Goal: Task Accomplishment & Management: Manage account settings

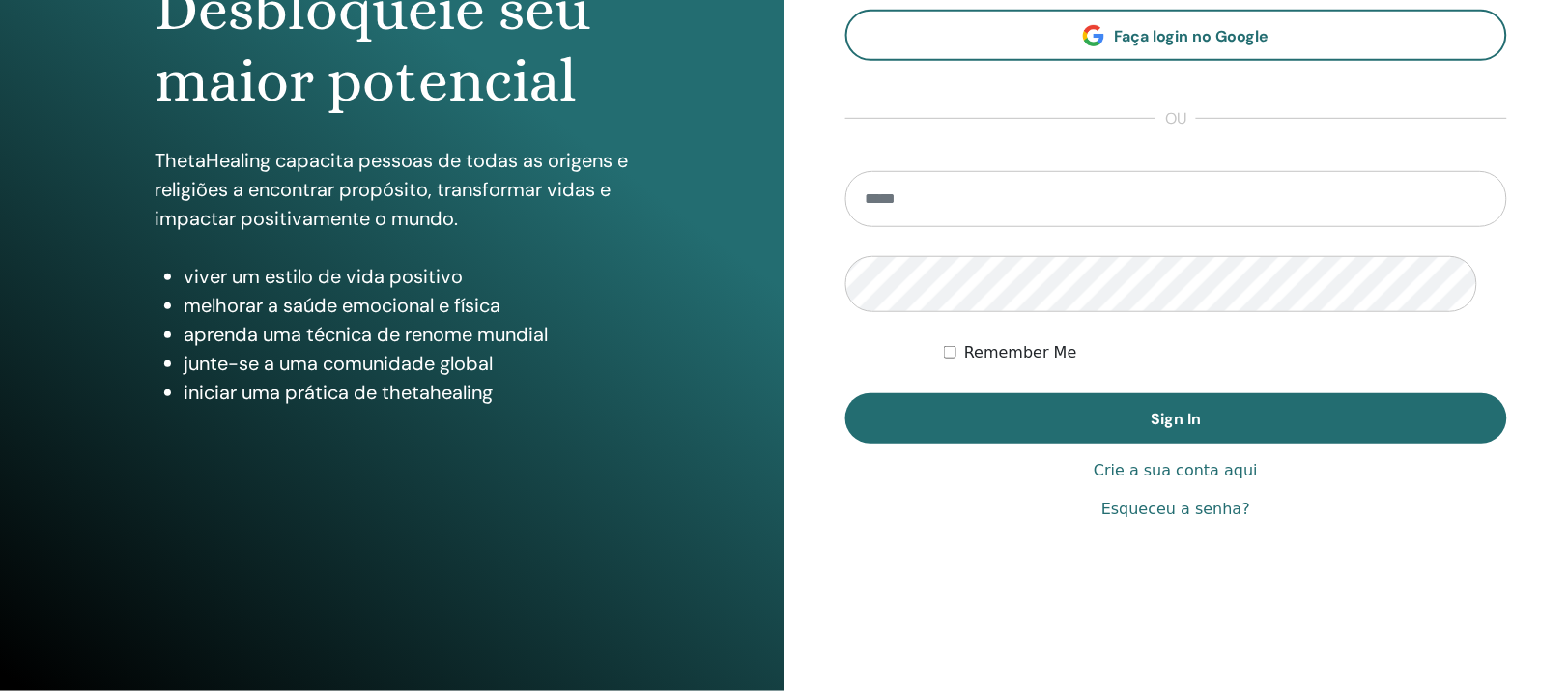
scroll to position [468, 0]
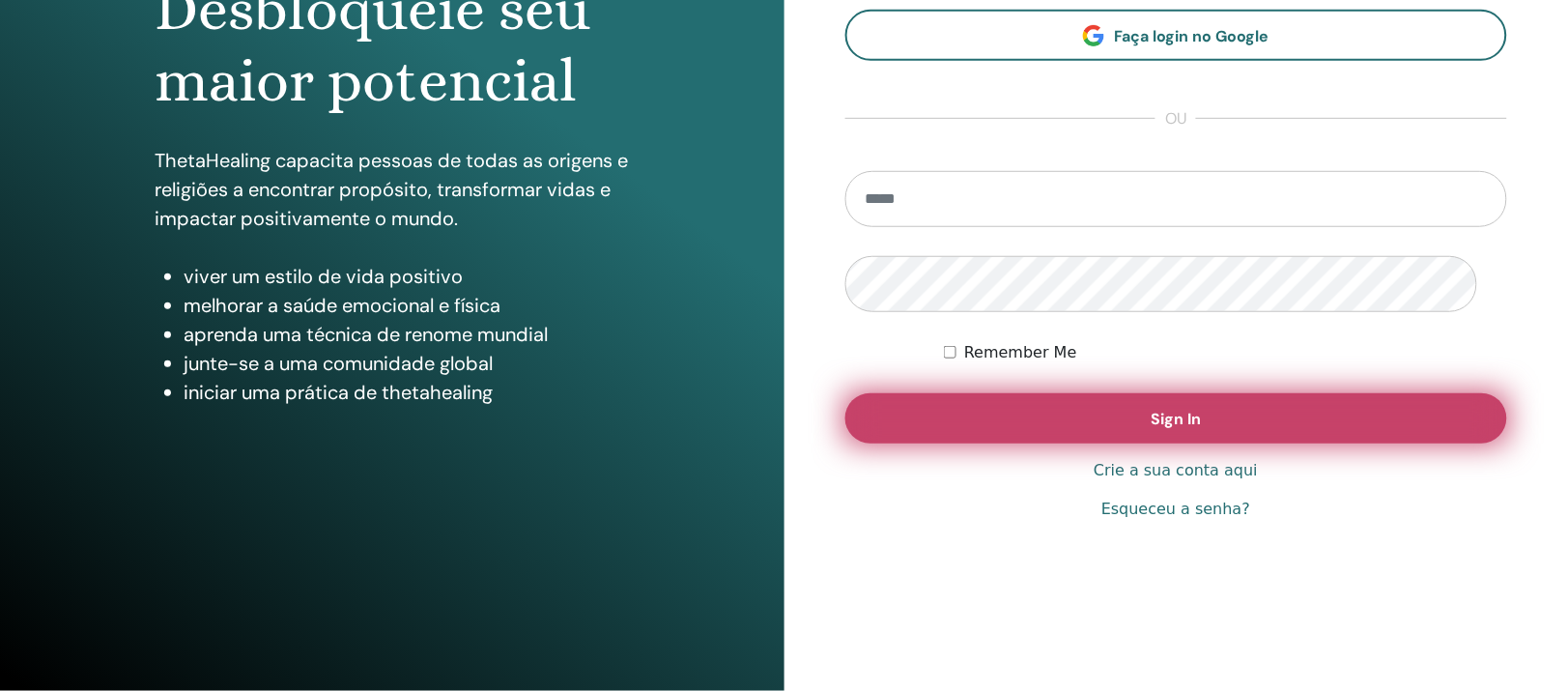
type input "**********"
click at [996, 394] on button "Sign In" at bounding box center [1176, 418] width 663 height 50
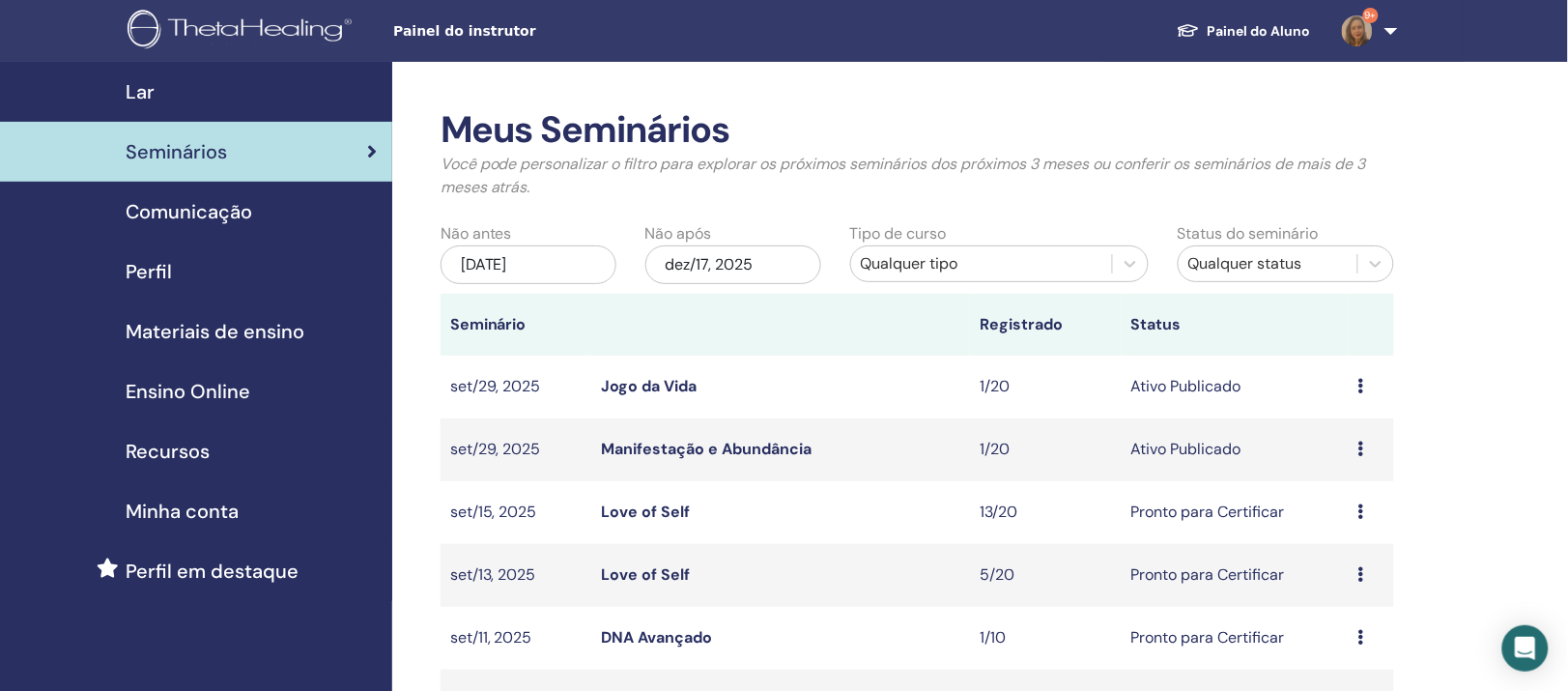
click at [1364, 519] on icon at bounding box center [1362, 511] width 6 height 16
click at [679, 522] on link "Love of Self" at bounding box center [645, 511] width 89 height 21
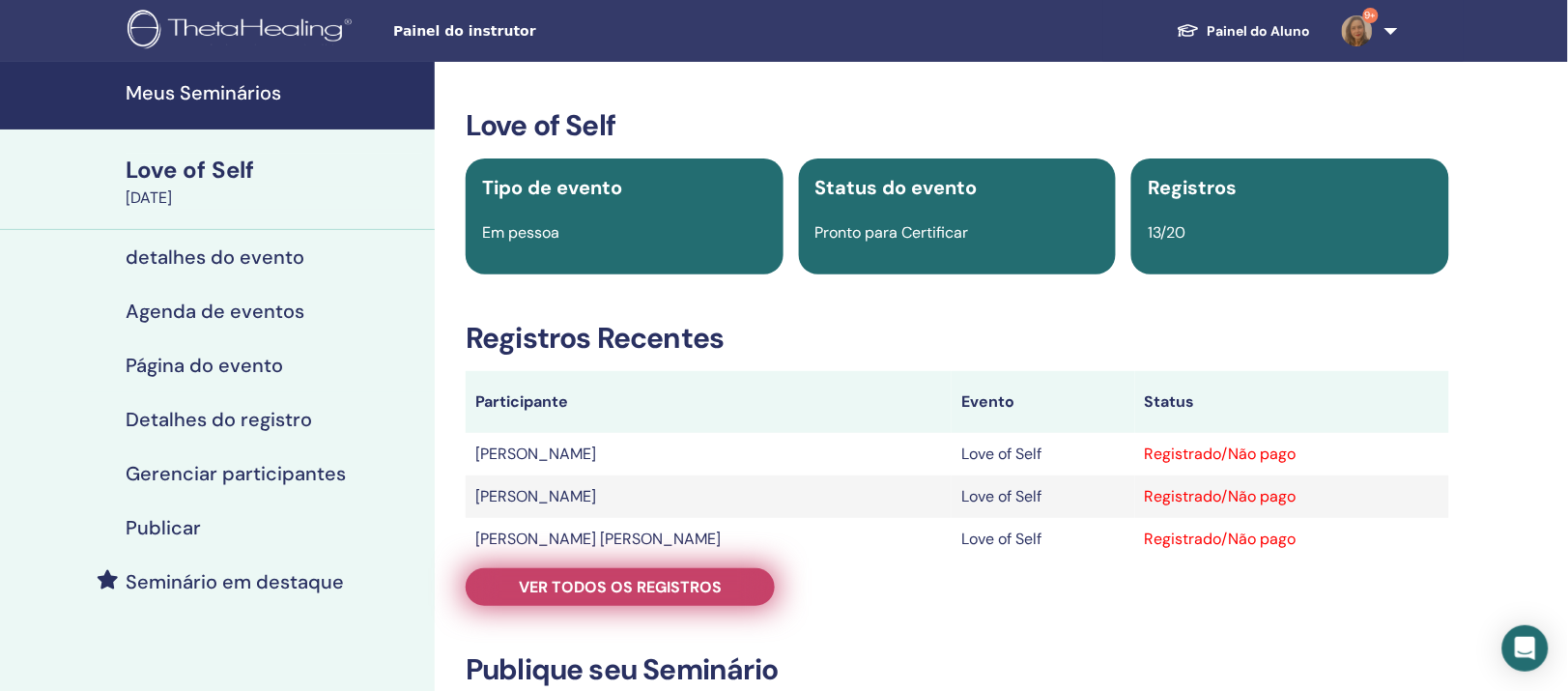
click at [629, 597] on span "Ver todos os registros" at bounding box center [620, 587] width 203 height 21
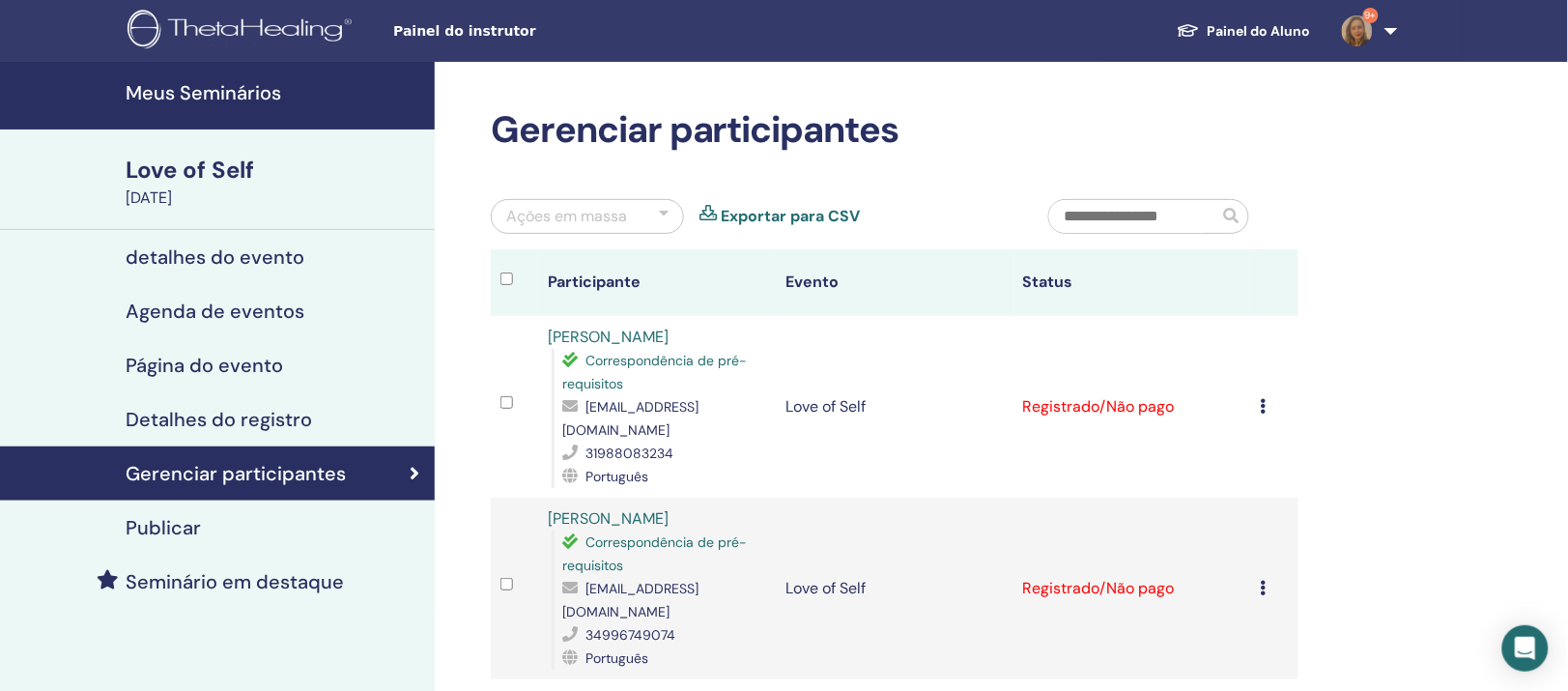
click at [627, 228] on div "Ações em massa" at bounding box center [567, 217] width 121 height 23
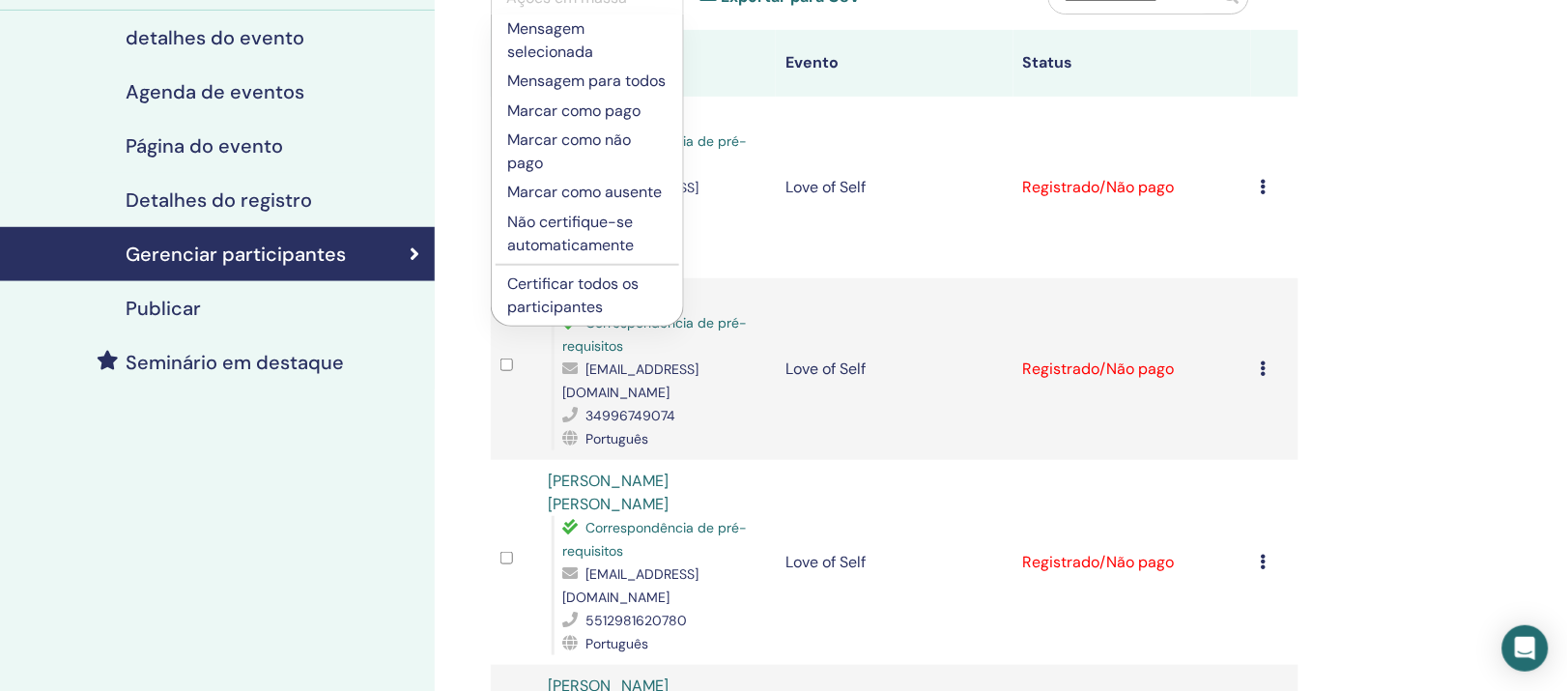
scroll to position [241, 0]
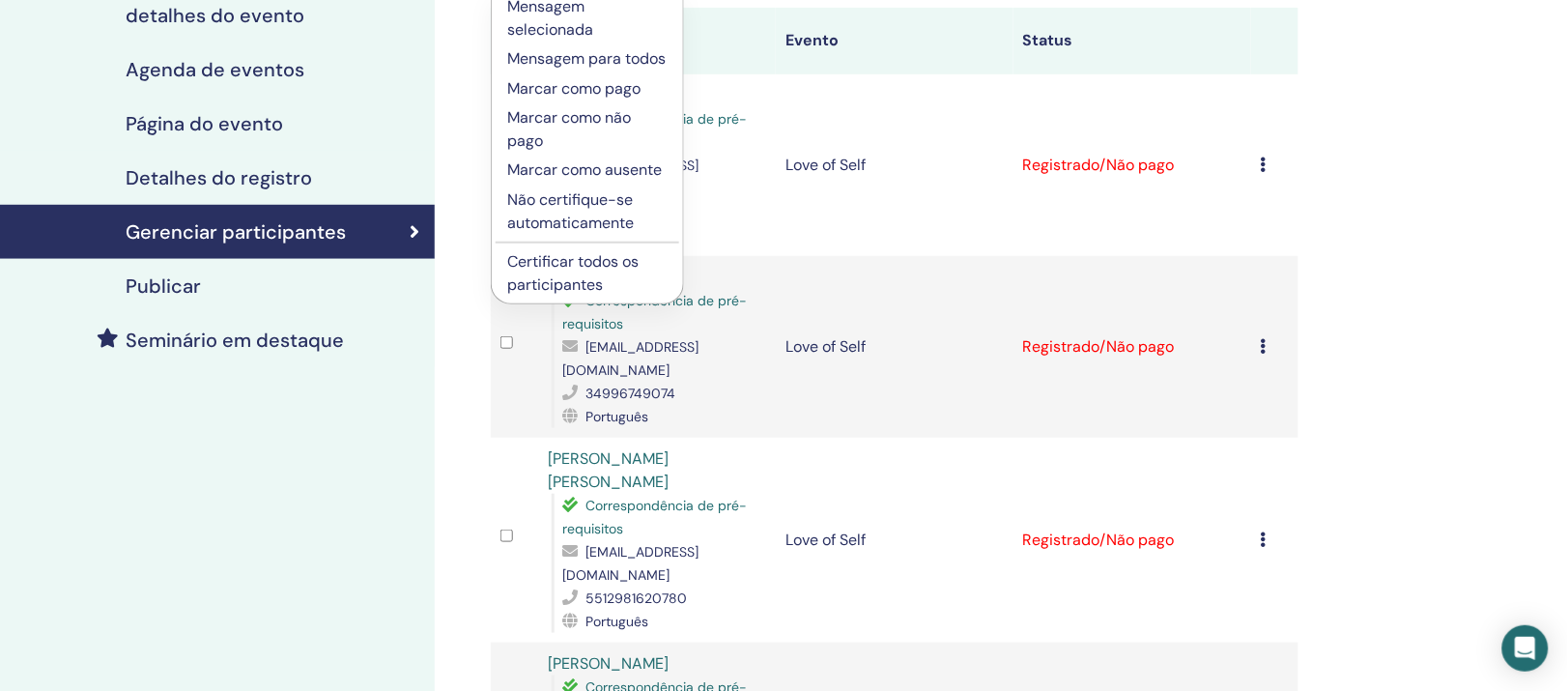
click at [597, 297] on p "Certificar todos os participantes" at bounding box center [587, 273] width 160 height 46
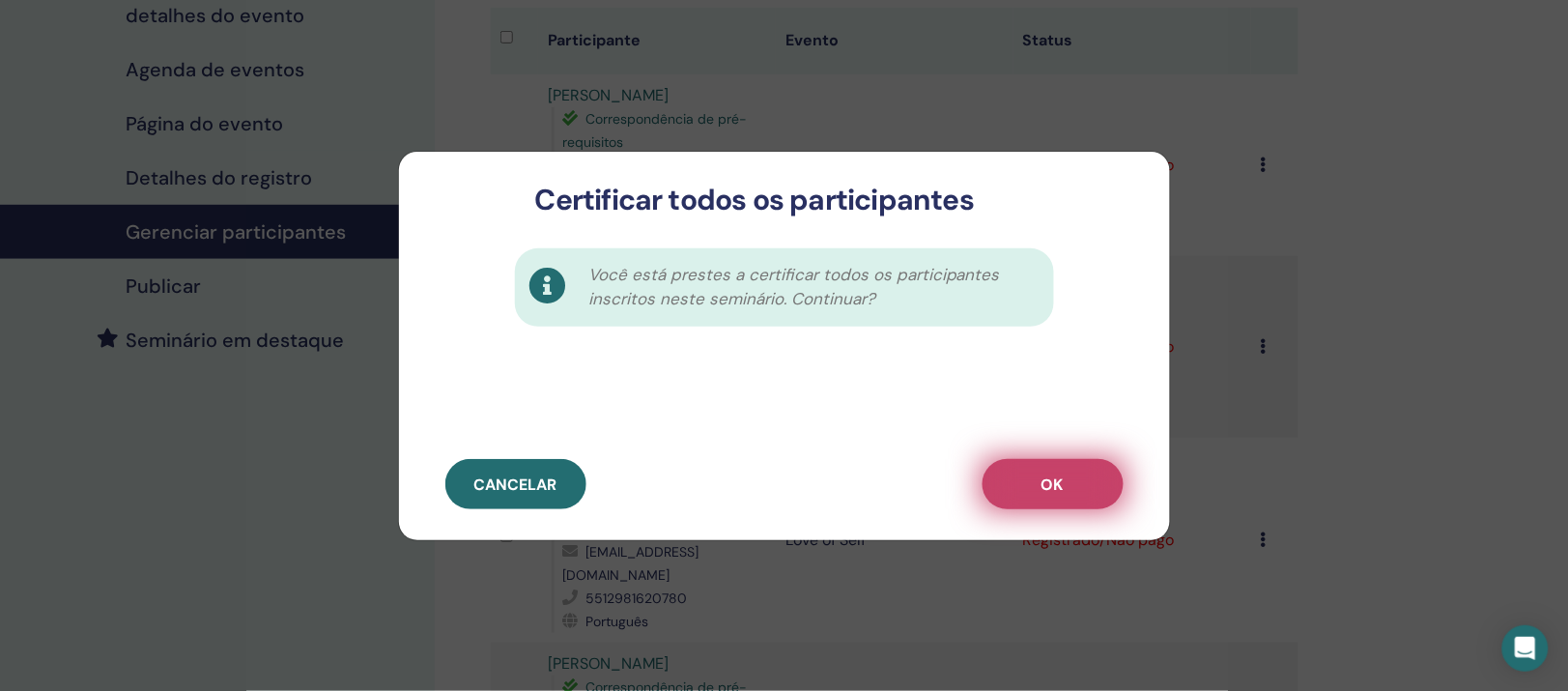
click at [996, 474] on button "OK" at bounding box center [1053, 484] width 141 height 50
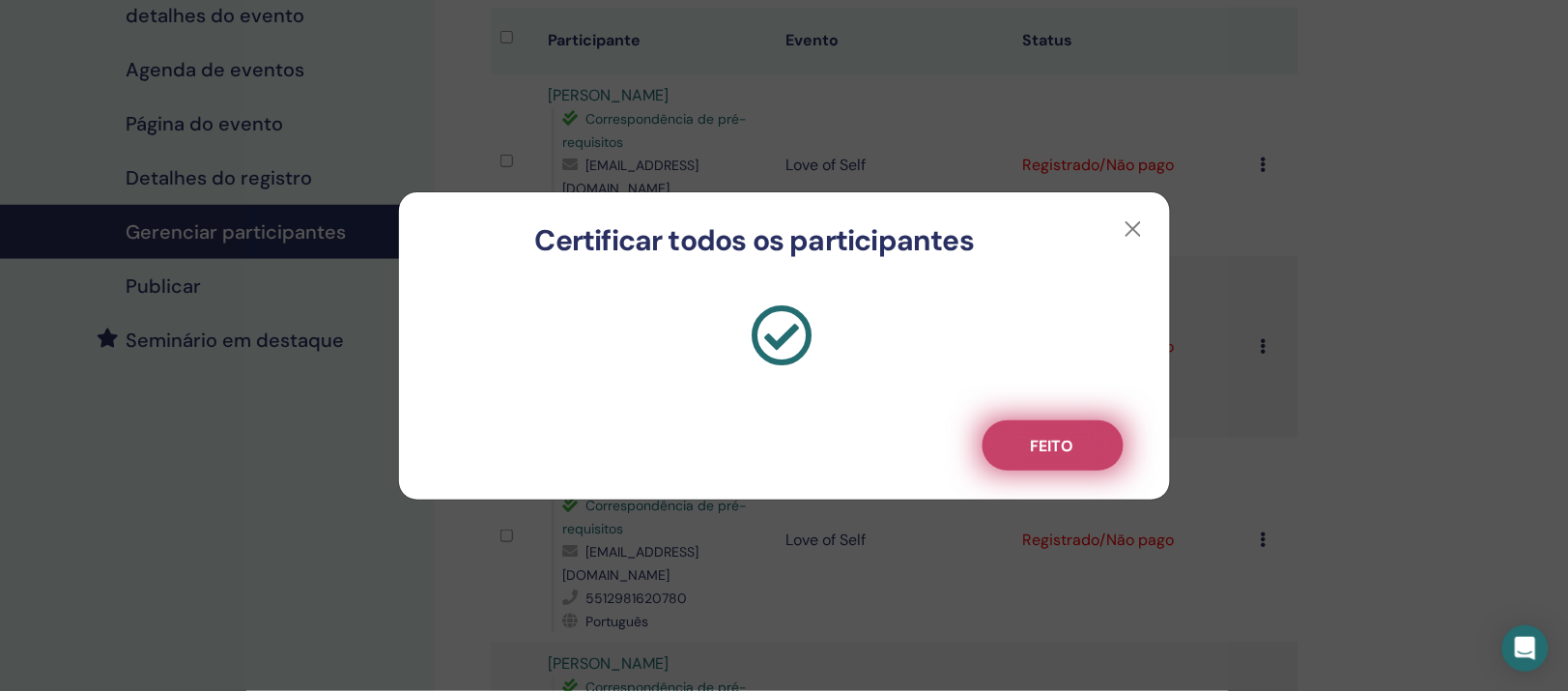
click at [1050, 456] on span "Feito" at bounding box center [1052, 446] width 44 height 21
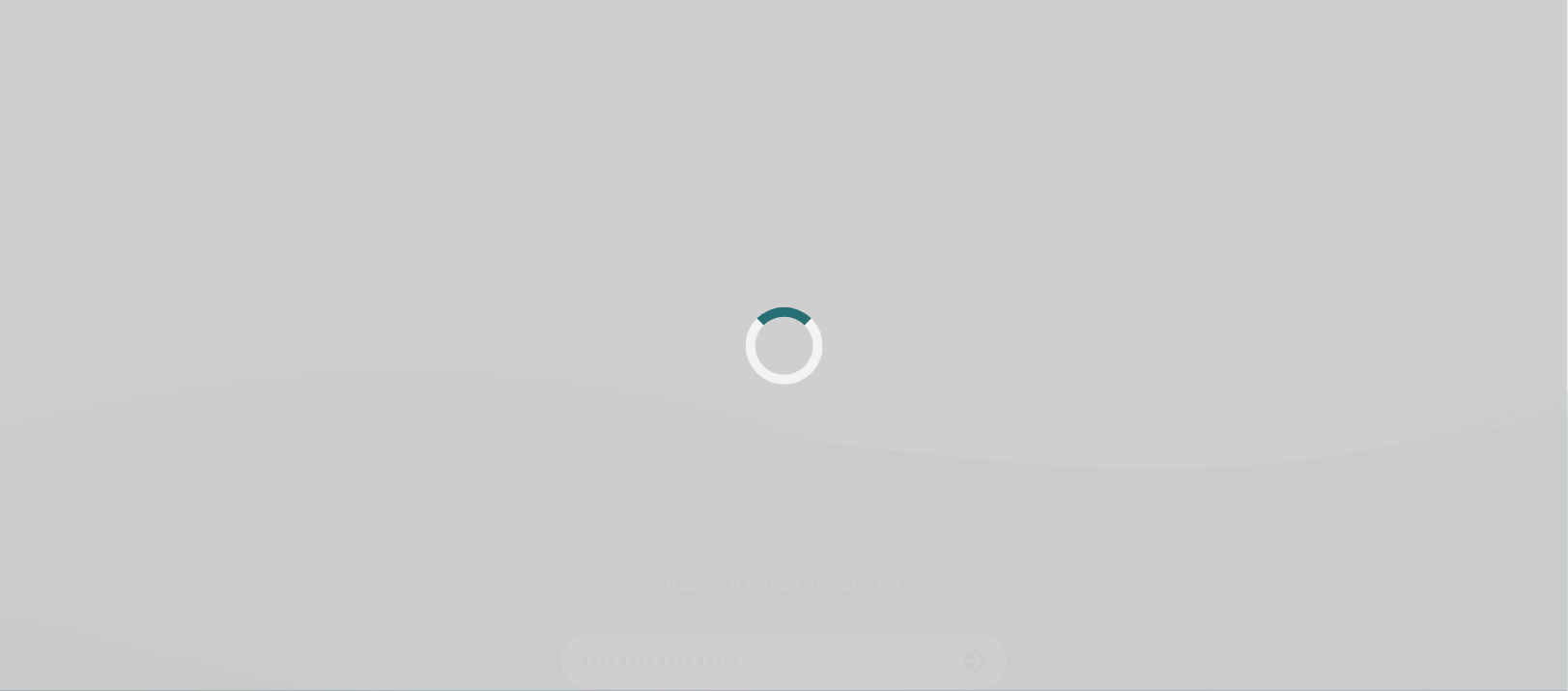
scroll to position [249, 0]
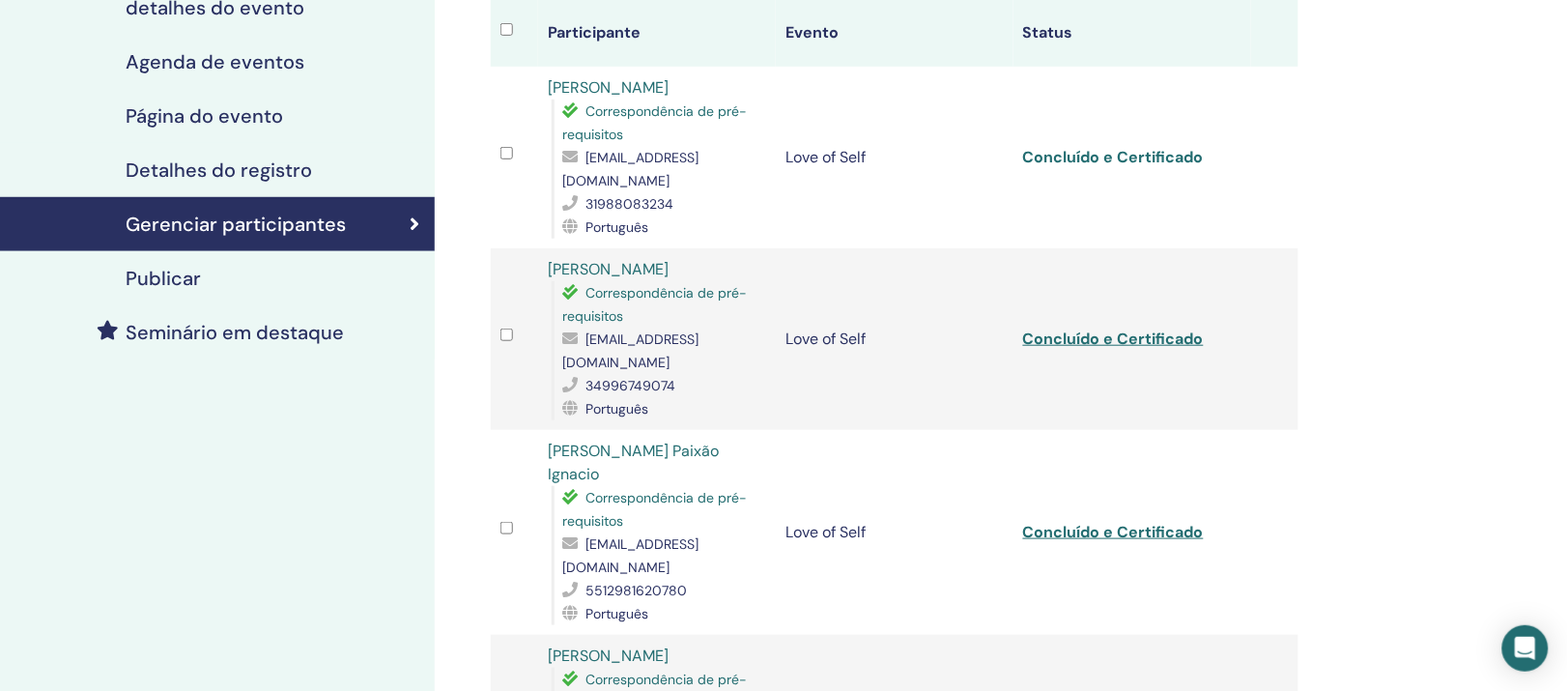
click at [1074, 167] on link "Concluído e Certificado" at bounding box center [1113, 156] width 181 height 21
click at [1183, 349] on link "Concluído e Certificado" at bounding box center [1113, 338] width 181 height 21
click at [1157, 542] on link "Concluído e Certificado" at bounding box center [1113, 532] width 181 height 21
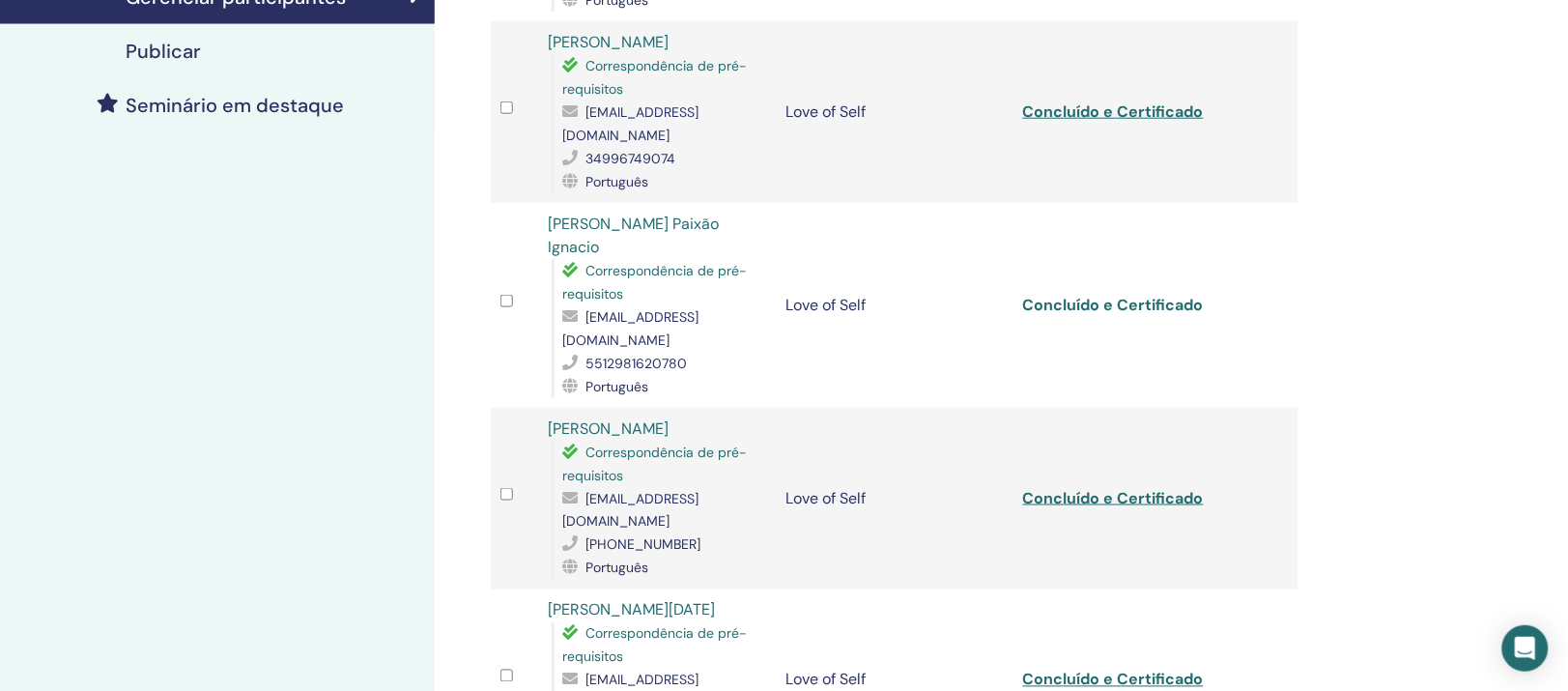
scroll to position [491, 0]
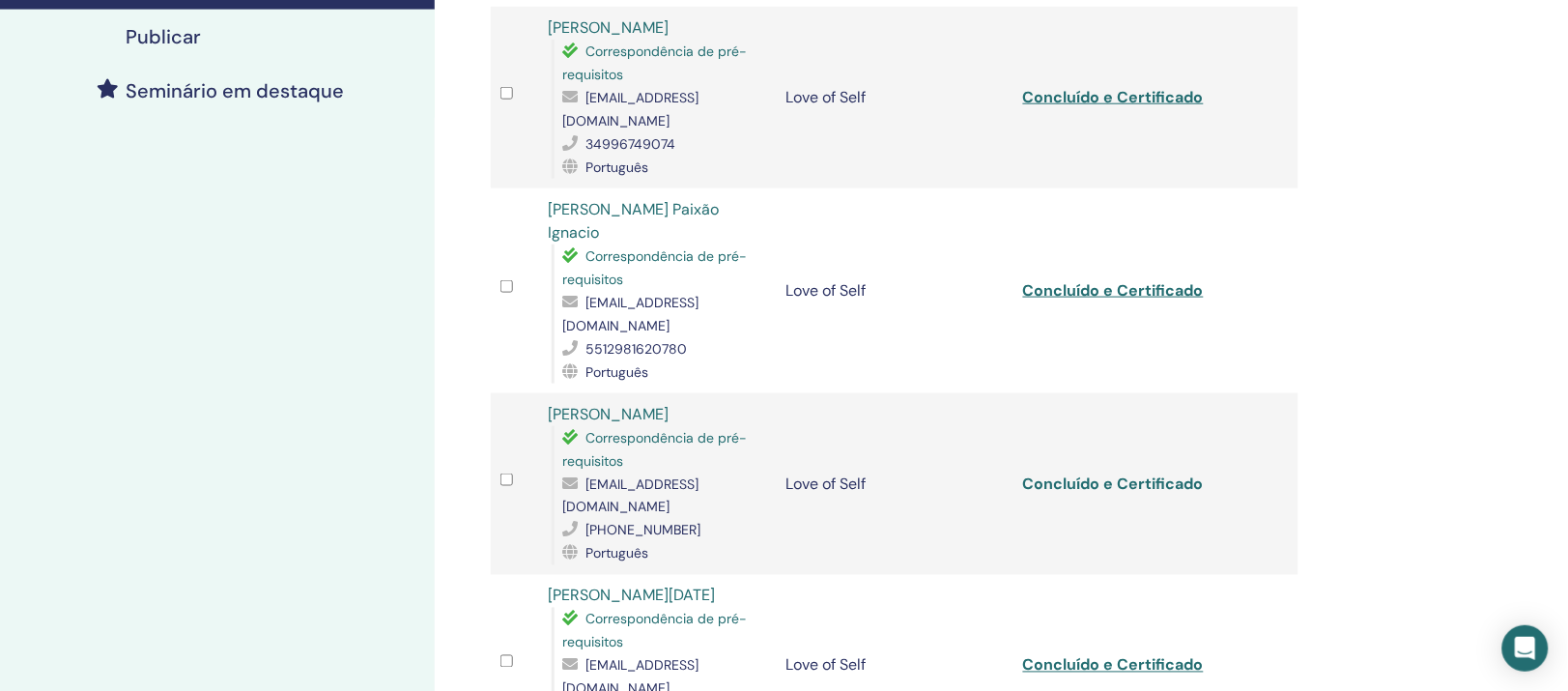
click at [1103, 494] on link "Concluído e Certificado" at bounding box center [1113, 484] width 181 height 21
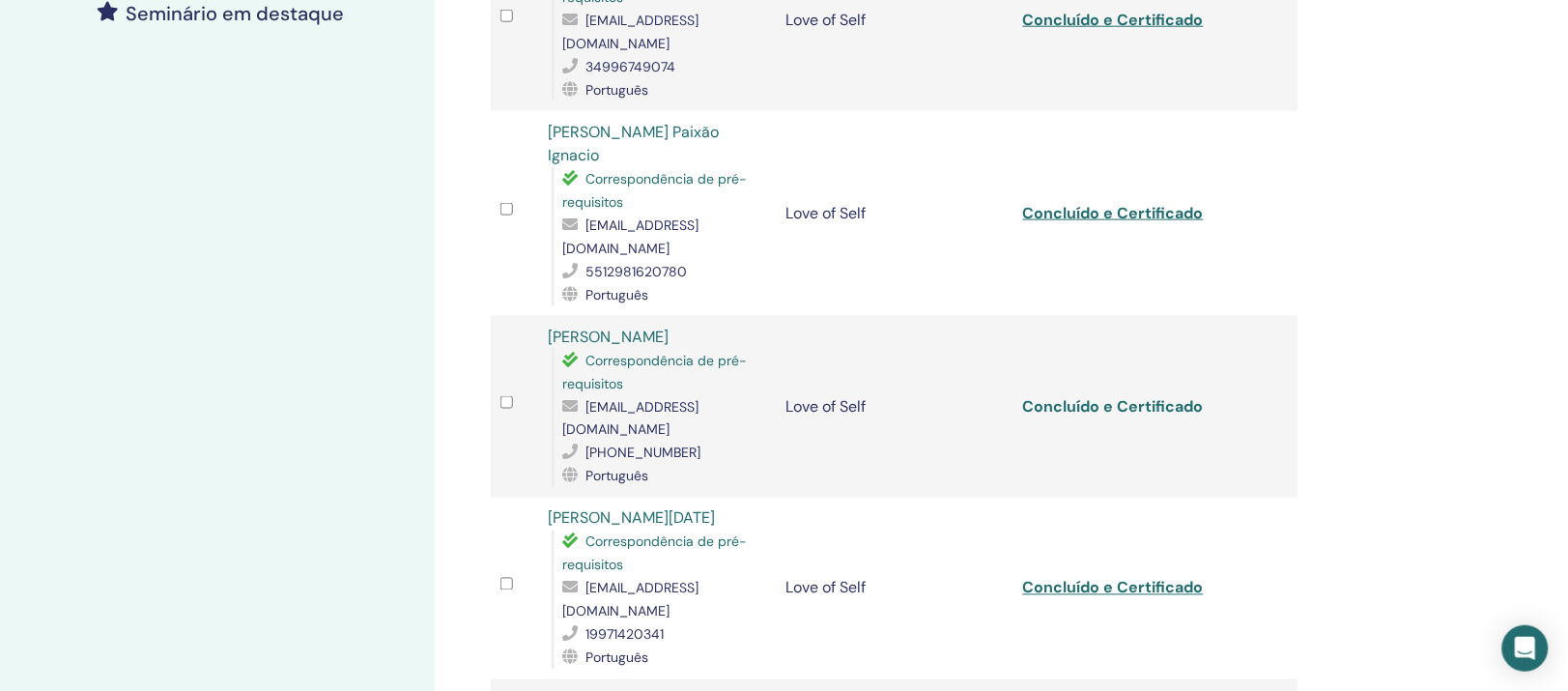
scroll to position [612, 0]
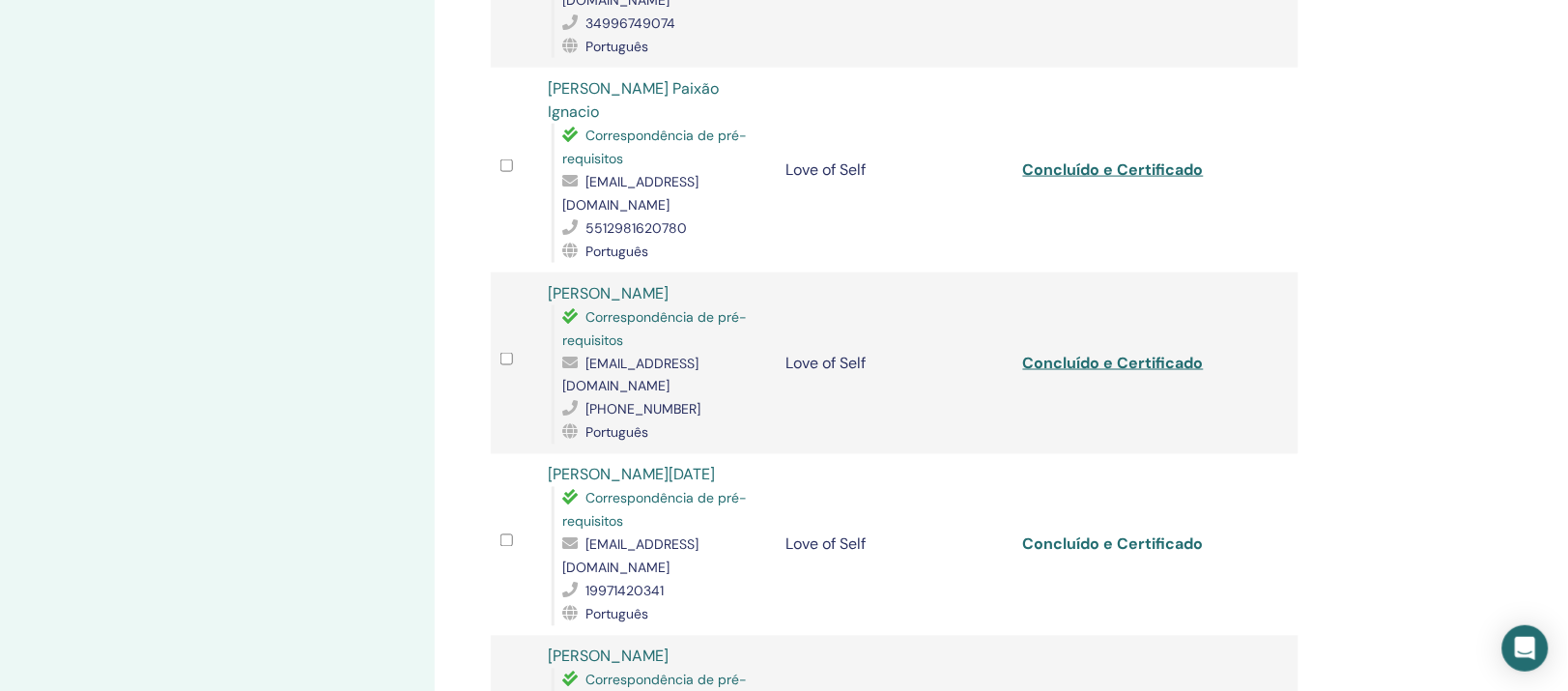
click at [1102, 555] on link "Concluído e Certificado" at bounding box center [1113, 544] width 181 height 21
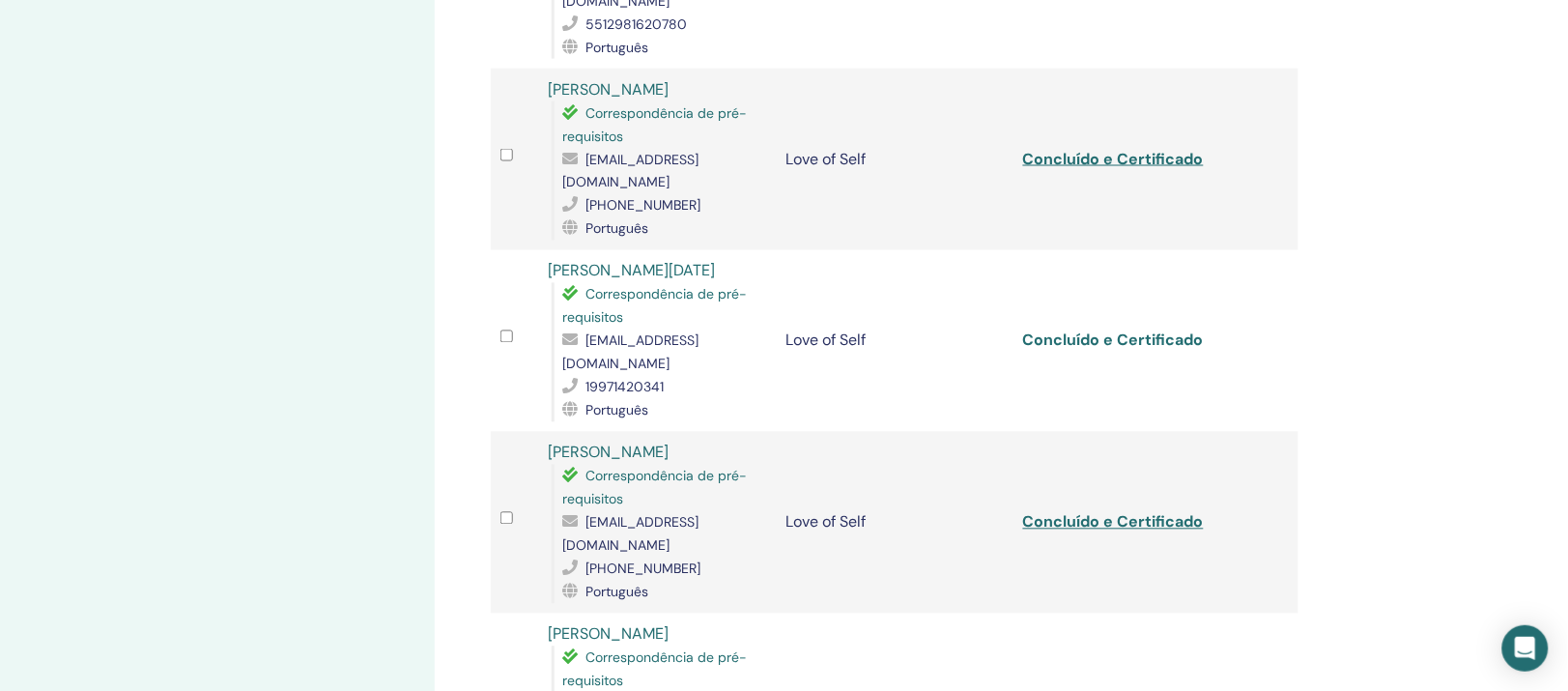
scroll to position [853, 0]
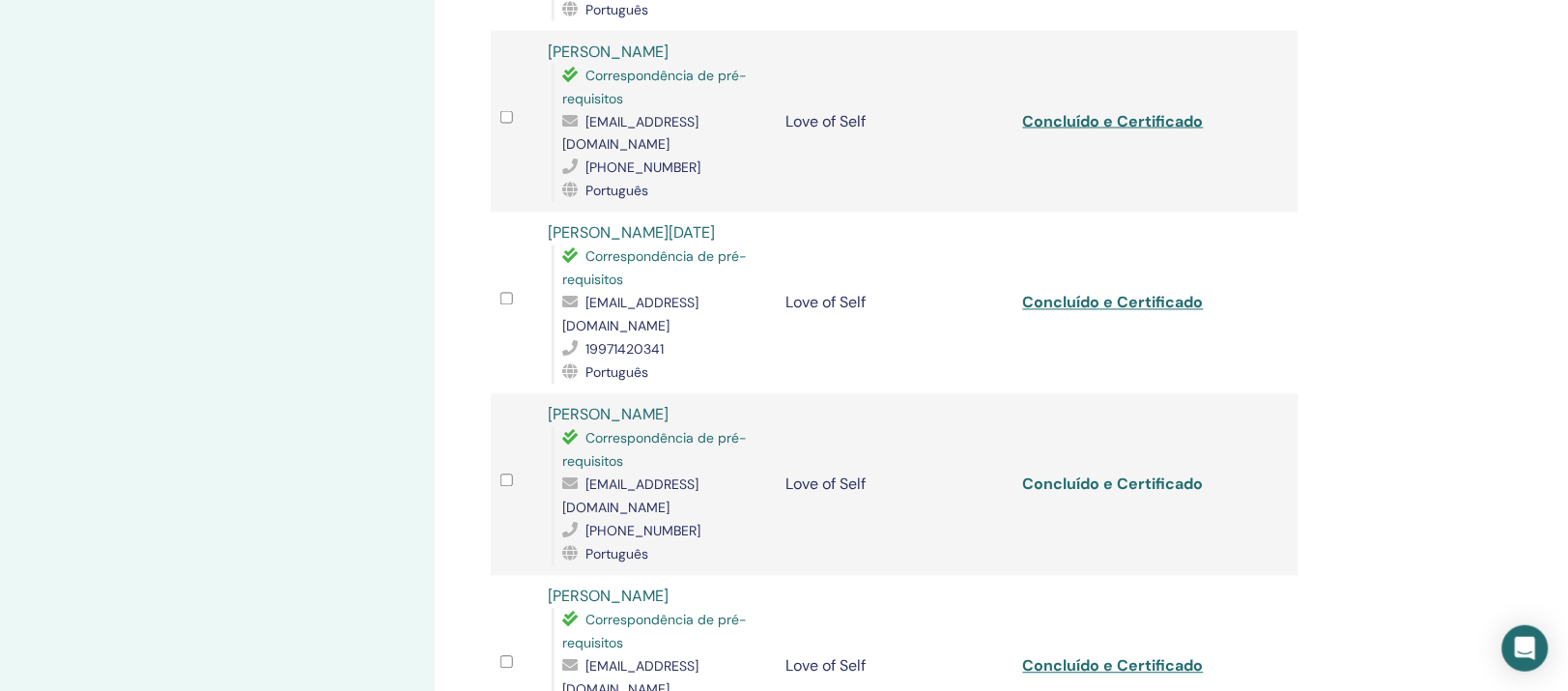
click at [1118, 480] on link "Concluído e Certificado" at bounding box center [1113, 485] width 181 height 21
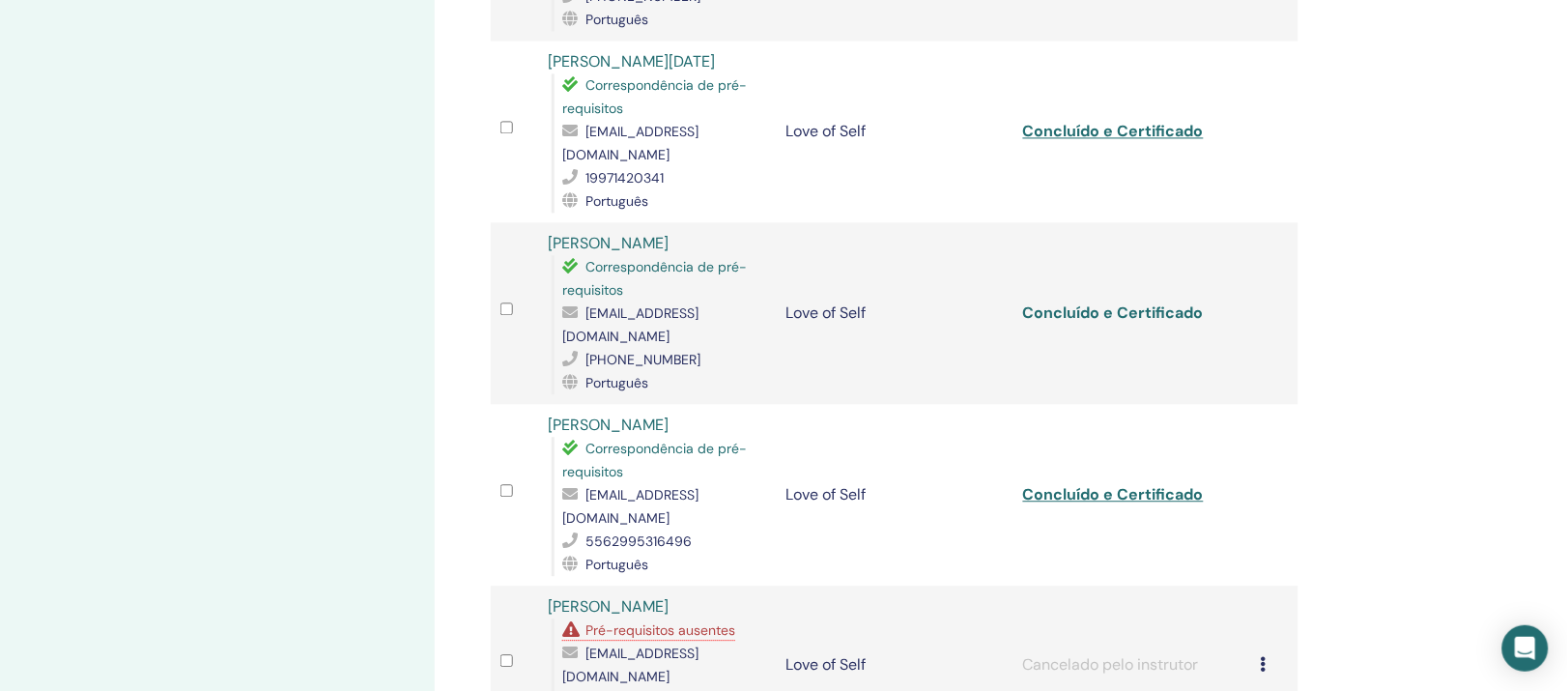
scroll to position [1096, 0]
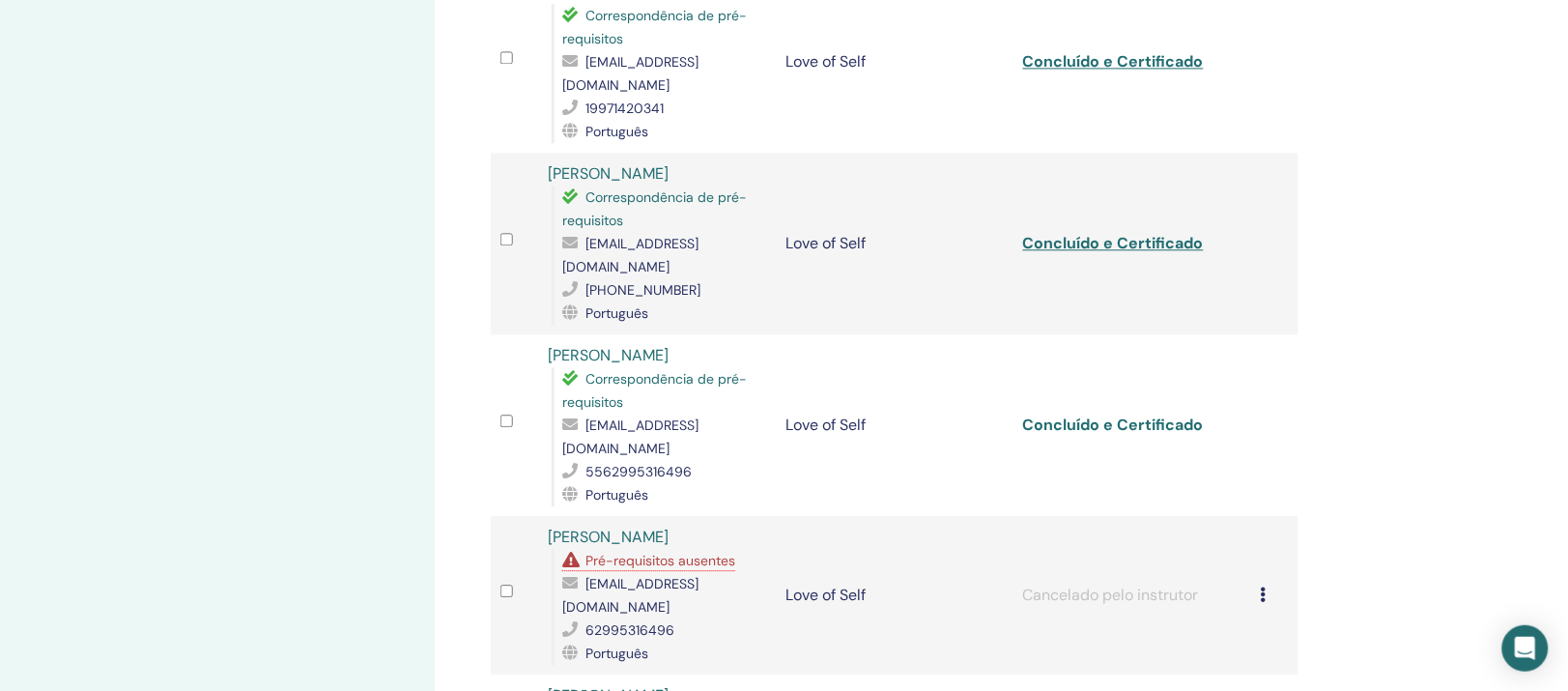
click at [1151, 414] on link "Concluído e Certificado" at bounding box center [1113, 424] width 181 height 21
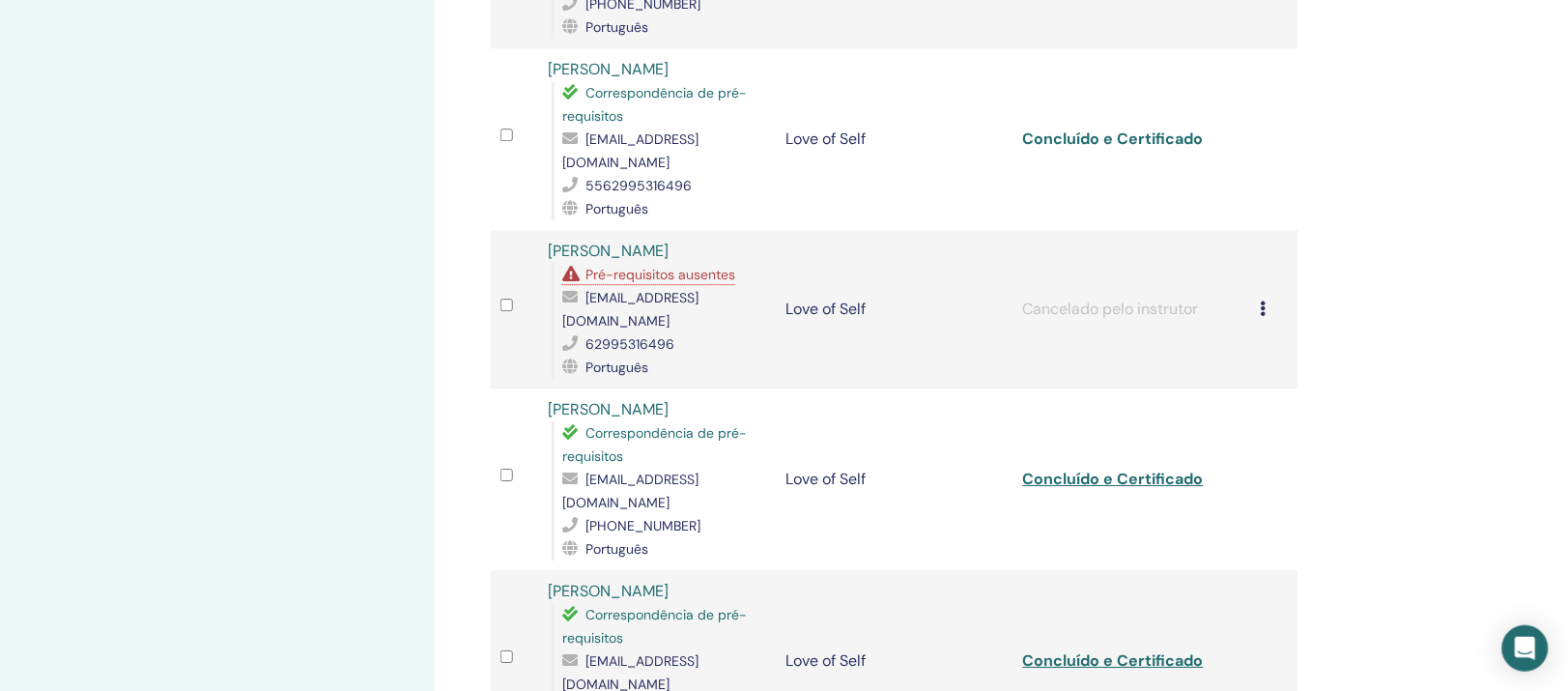
scroll to position [1458, 0]
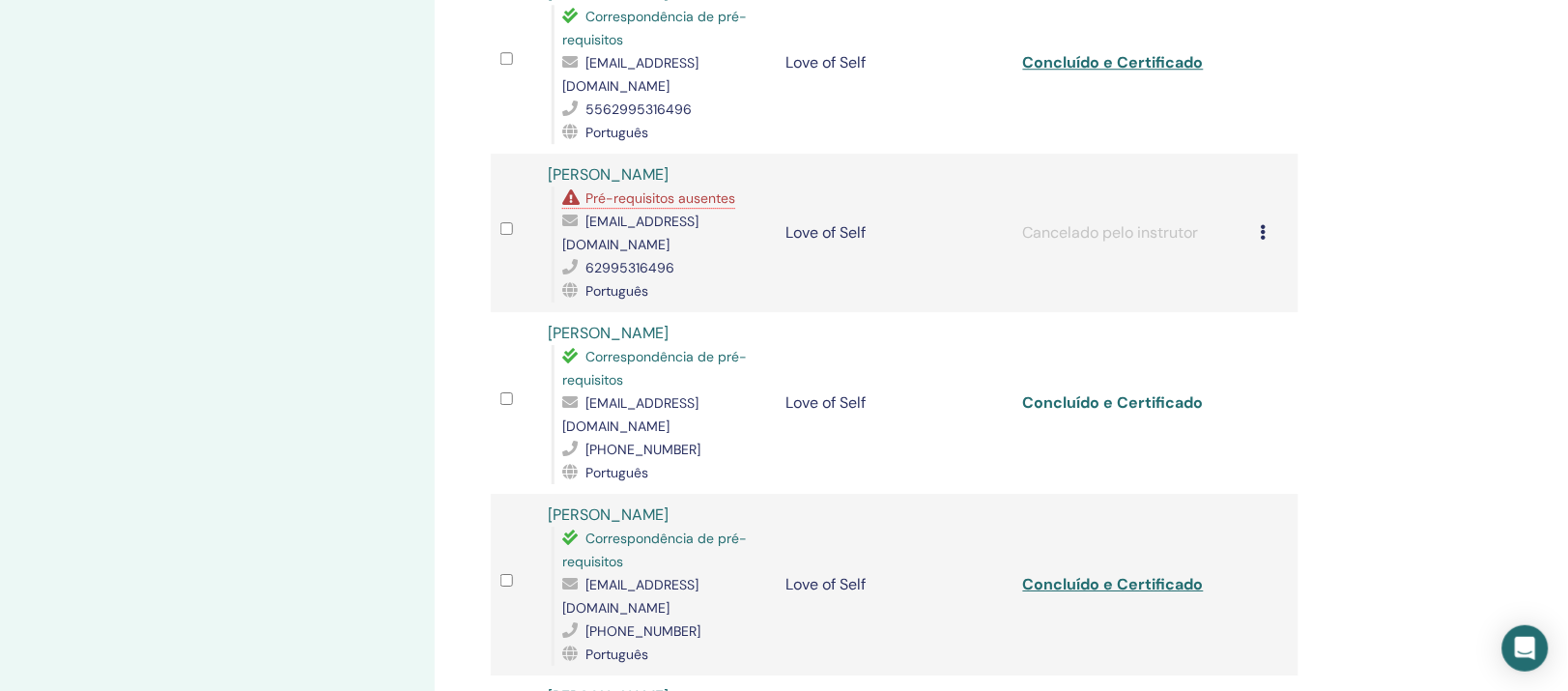
click at [1102, 393] on link "Concluído e Certificado" at bounding box center [1113, 403] width 181 height 21
click at [1119, 575] on link "Concluído e Certificado" at bounding box center [1113, 584] width 181 height 21
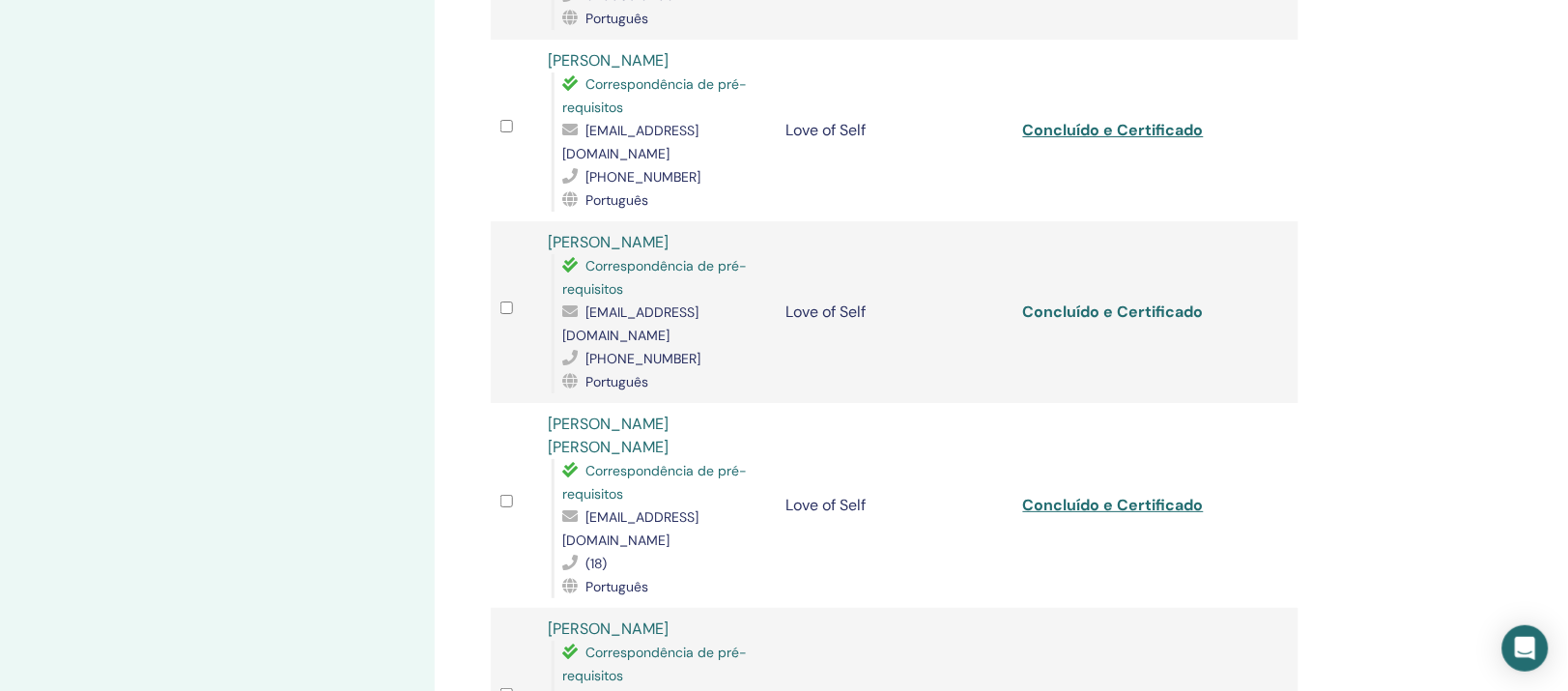
scroll to position [1821, 0]
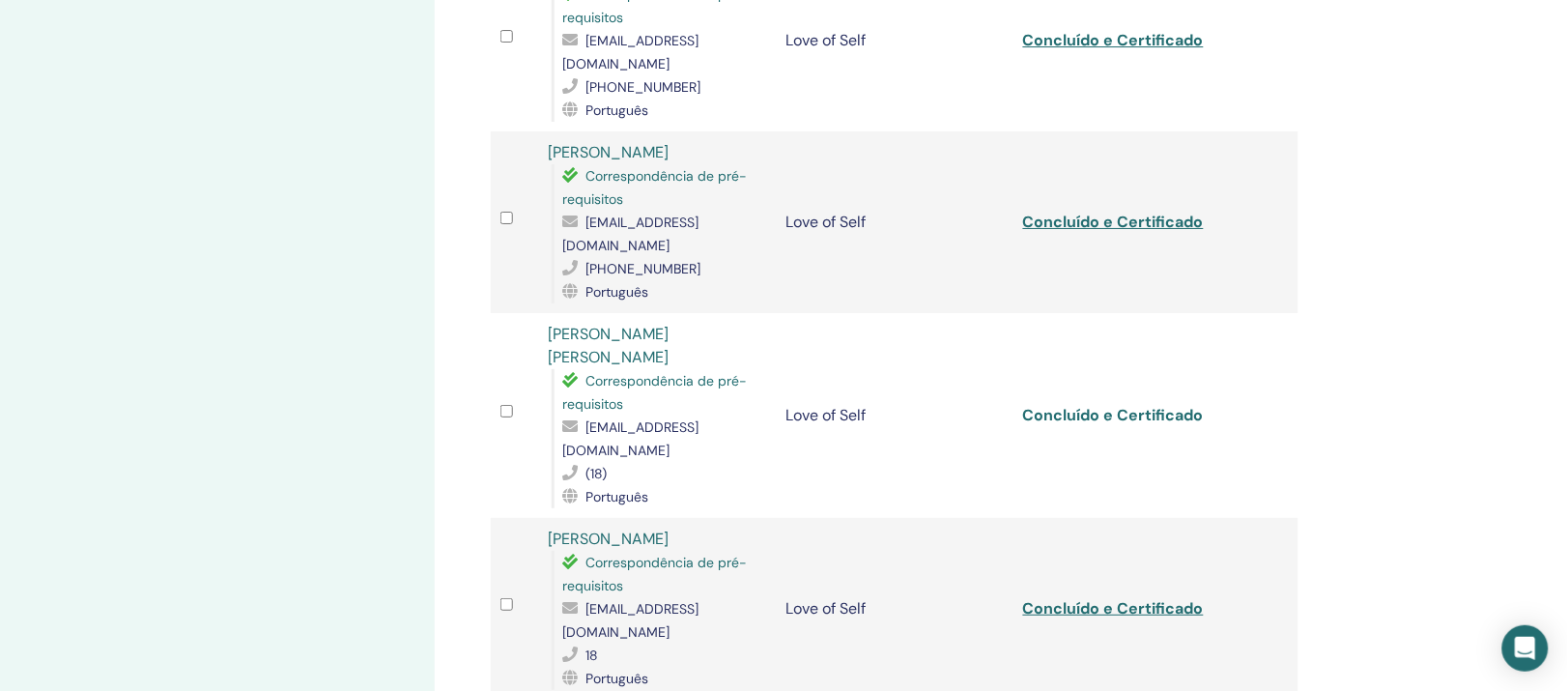
click at [1137, 405] on link "Concluído e Certificado" at bounding box center [1113, 414] width 181 height 21
click at [1050, 598] on link "Concluído e Certificado" at bounding box center [1113, 608] width 181 height 21
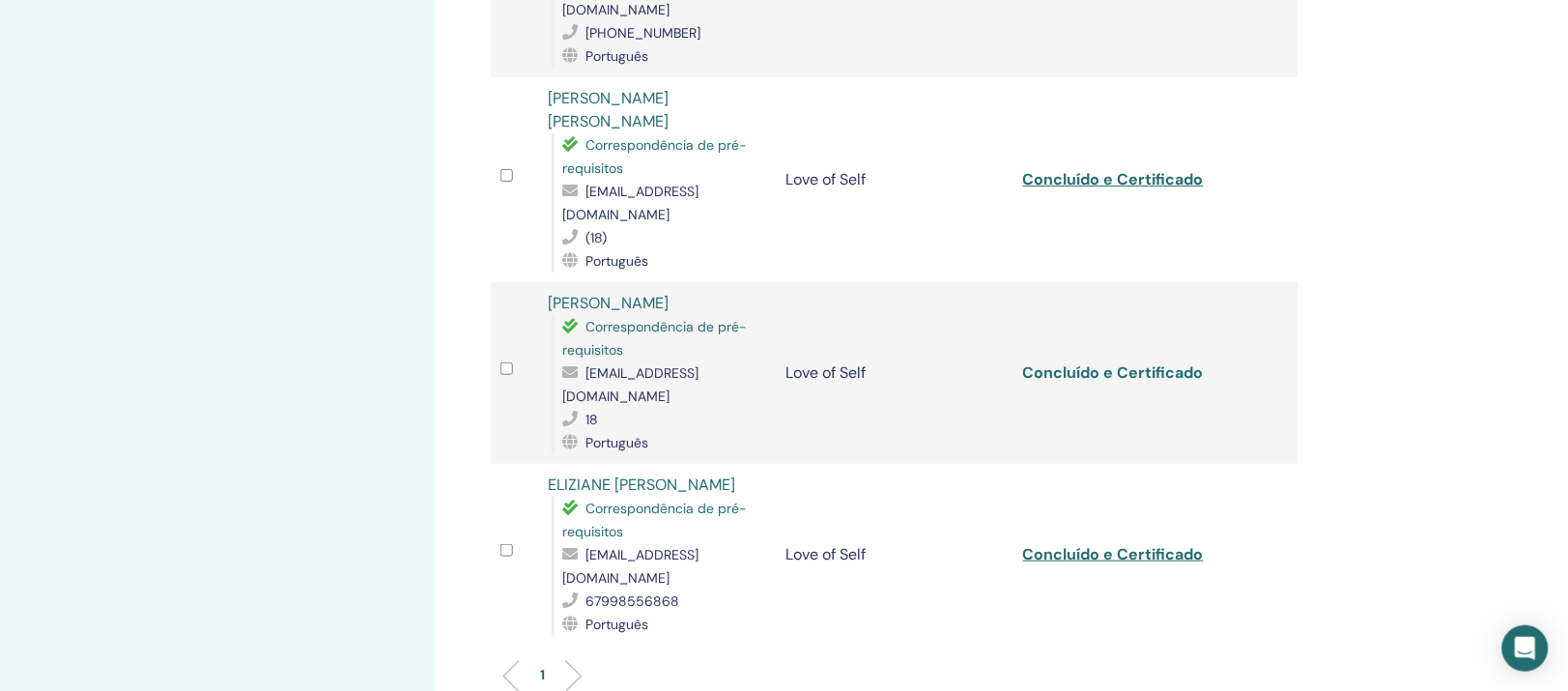
scroll to position [2062, 0]
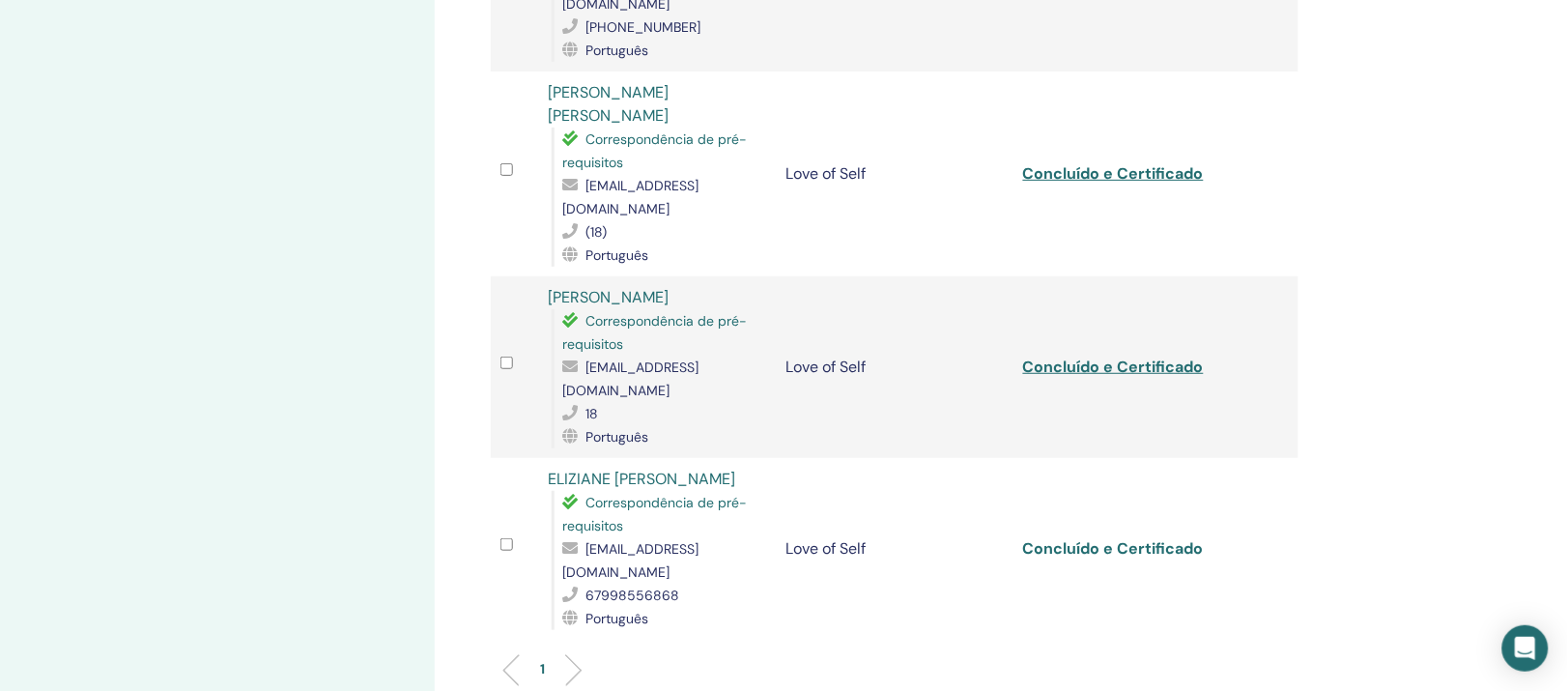
click at [1112, 539] on link "Concluído e Certificado" at bounding box center [1113, 548] width 181 height 21
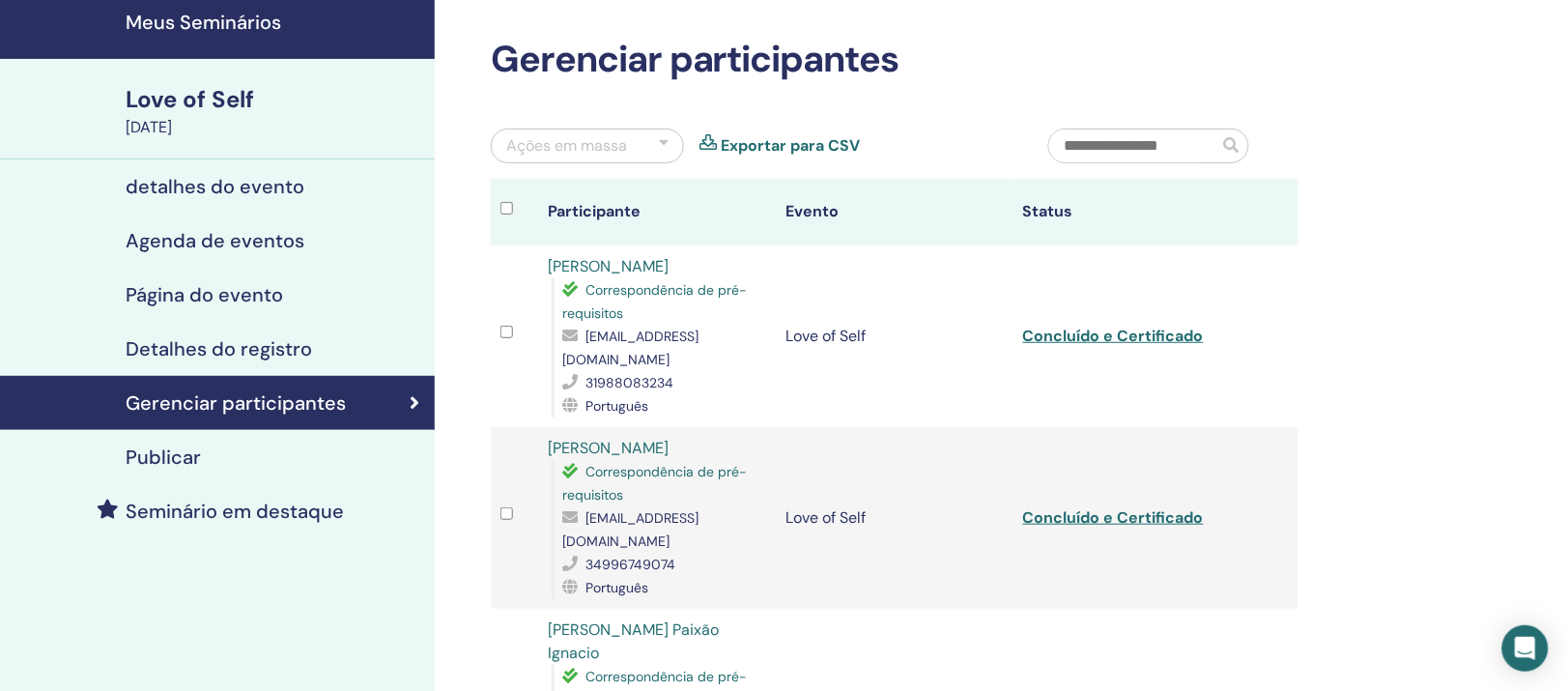
scroll to position [0, 0]
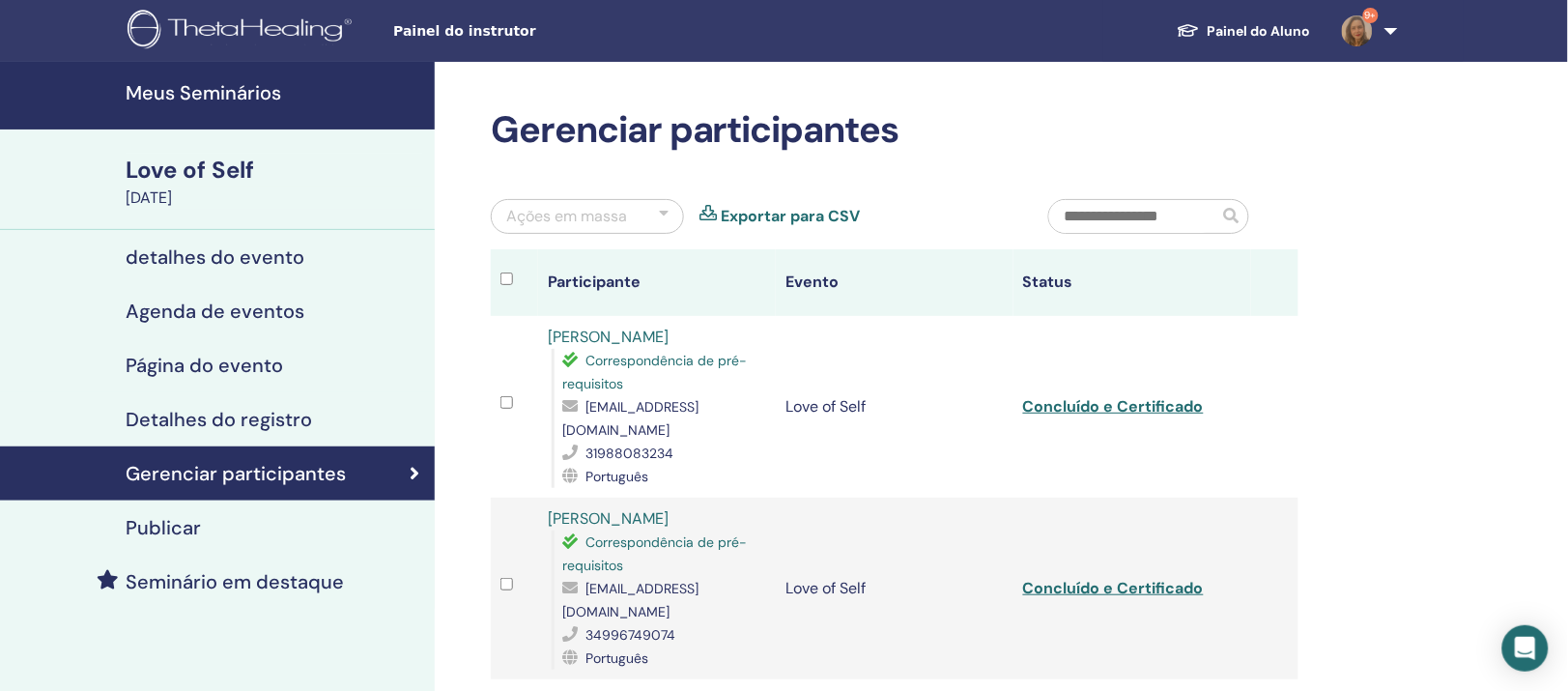
click at [200, 102] on h4 "Meus Seminários" at bounding box center [275, 93] width 298 height 23
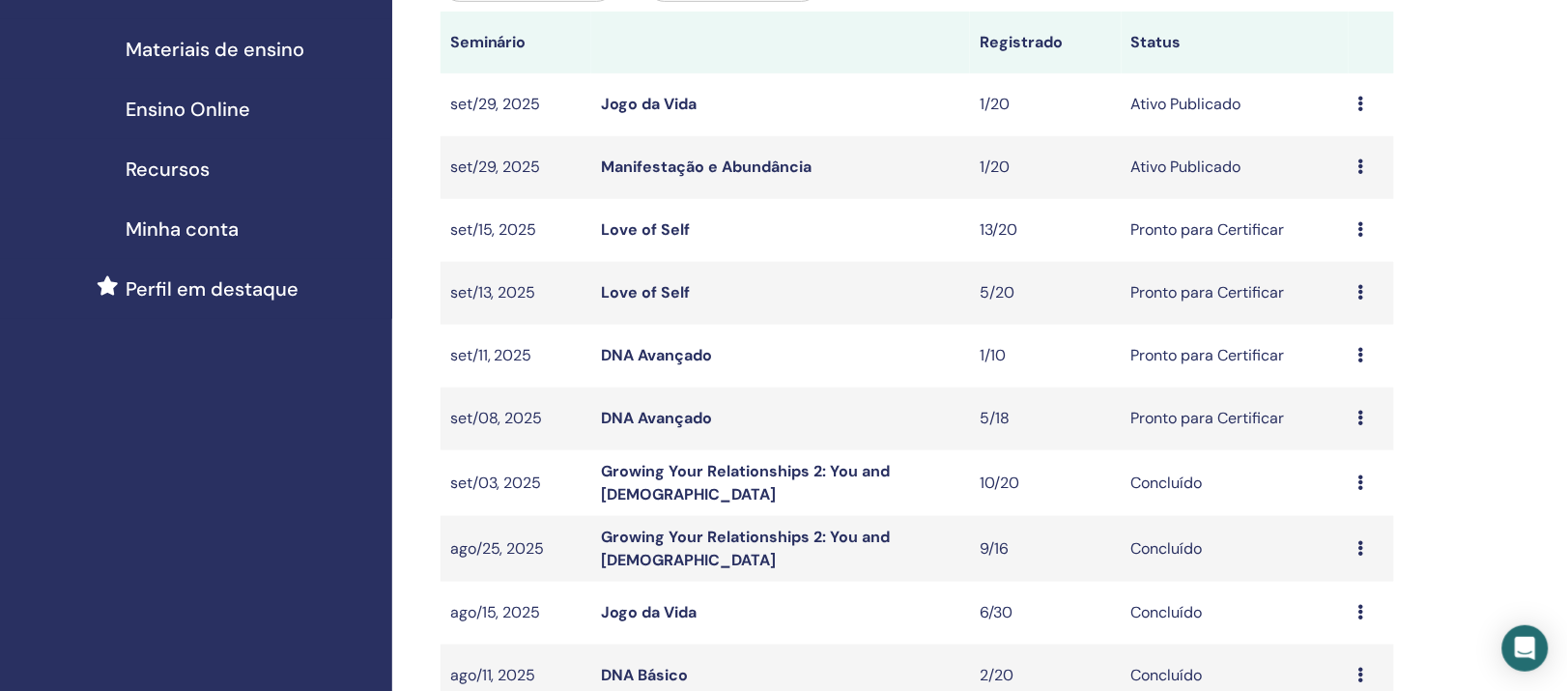
scroll to position [241, 0]
